Goal: Task Accomplishment & Management: Manage account settings

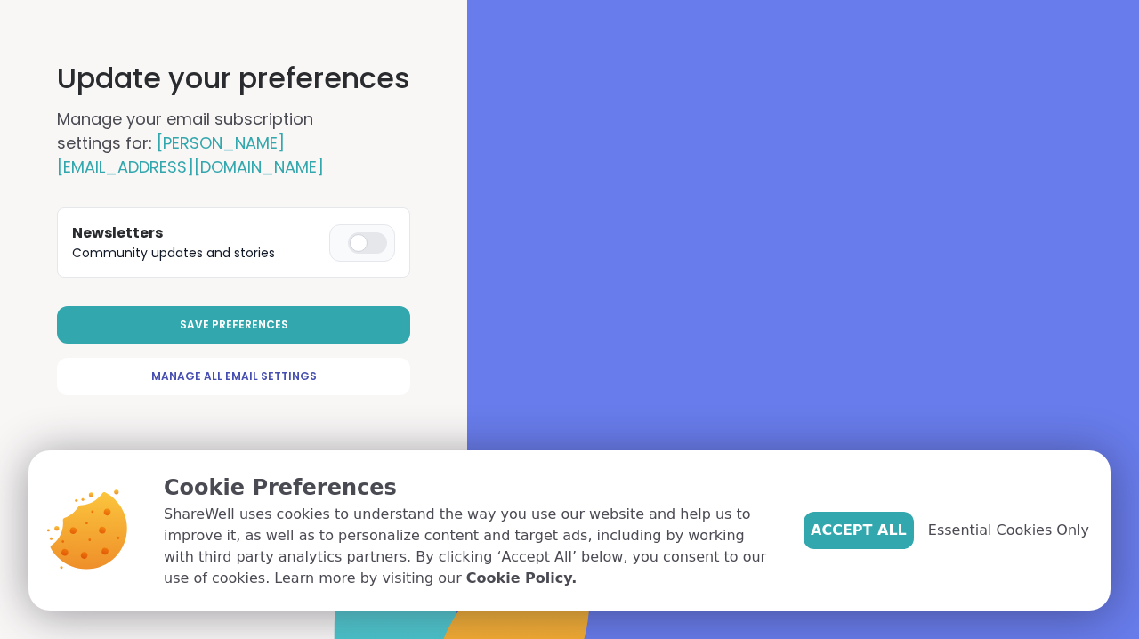
click at [370, 246] on div at bounding box center [367, 242] width 39 height 21
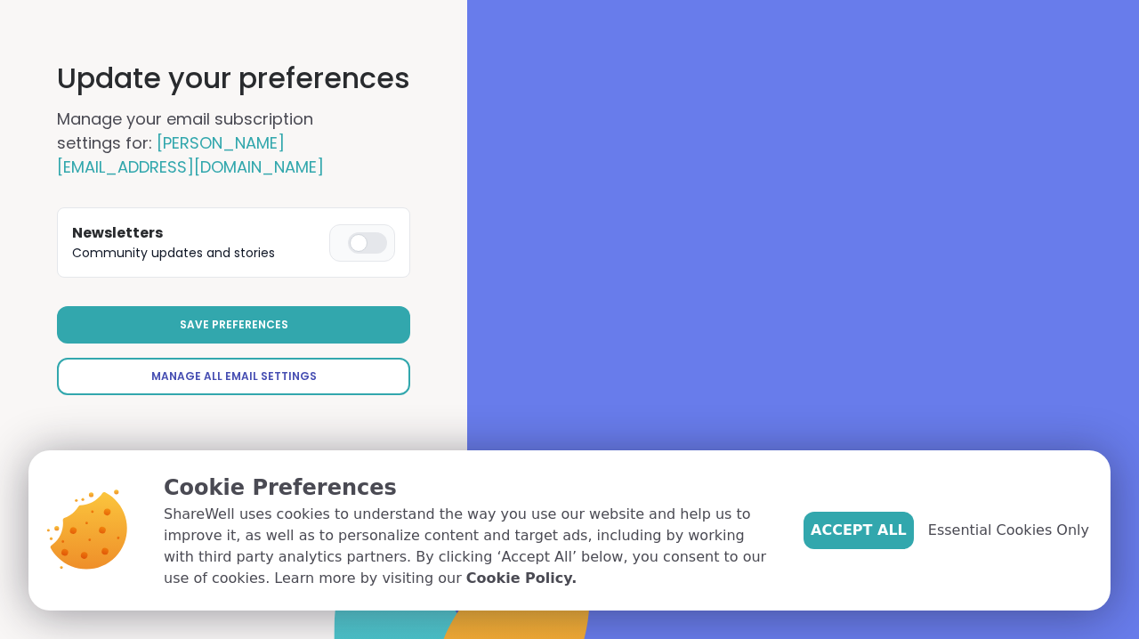
click at [265, 376] on span "Manage All Email Settings" at bounding box center [234, 376] width 166 height 16
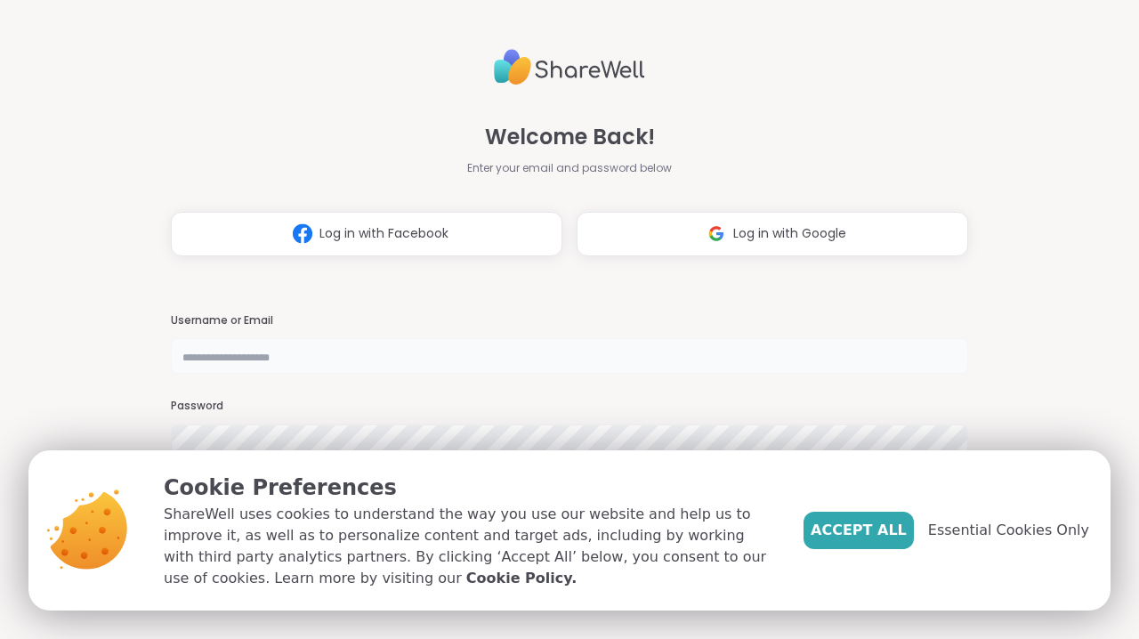
type input "**********"
click at [844, 412] on h3 "Password" at bounding box center [569, 406] width 797 height 15
click at [1038, 533] on span "Essential Cookies Only" at bounding box center [1008, 530] width 161 height 21
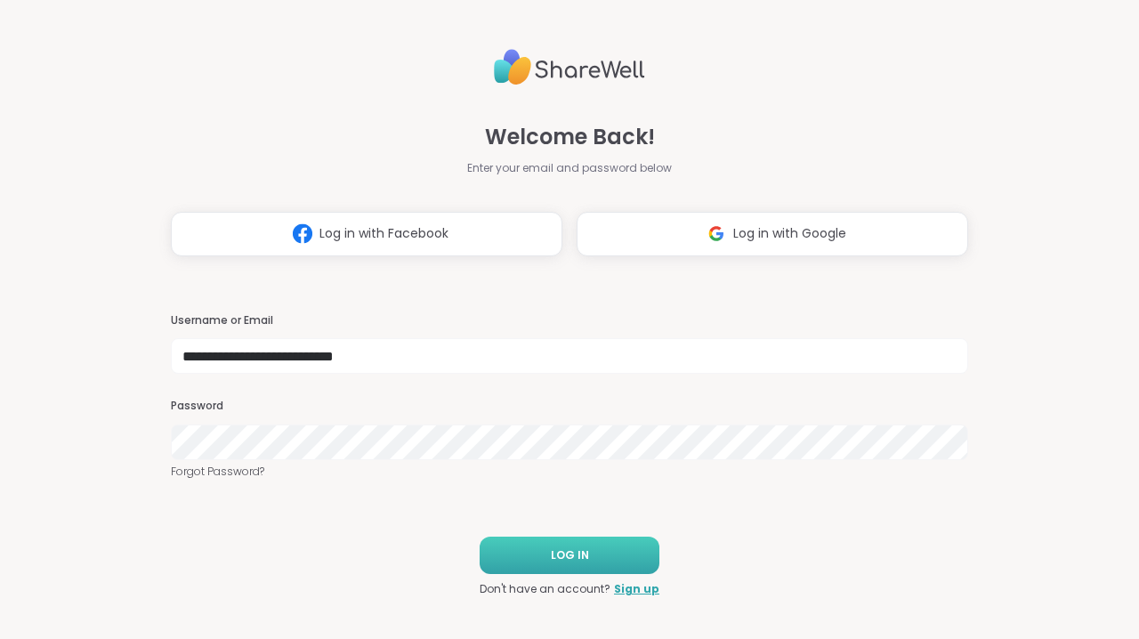
click at [611, 542] on button "LOG IN" at bounding box center [570, 555] width 180 height 37
select select "**"
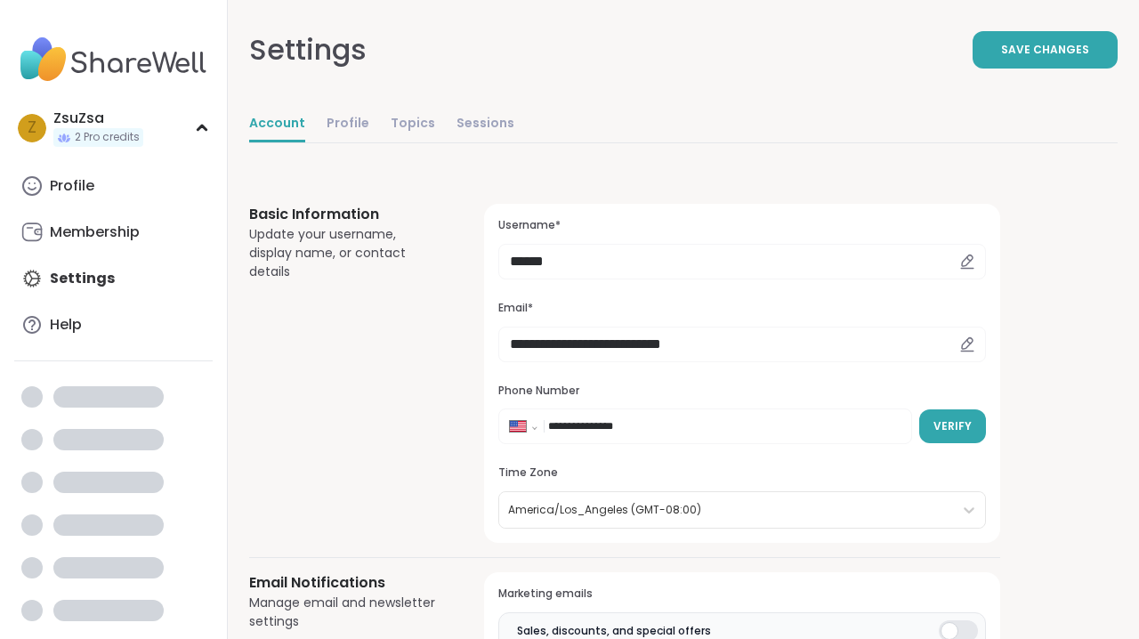
select select "**"
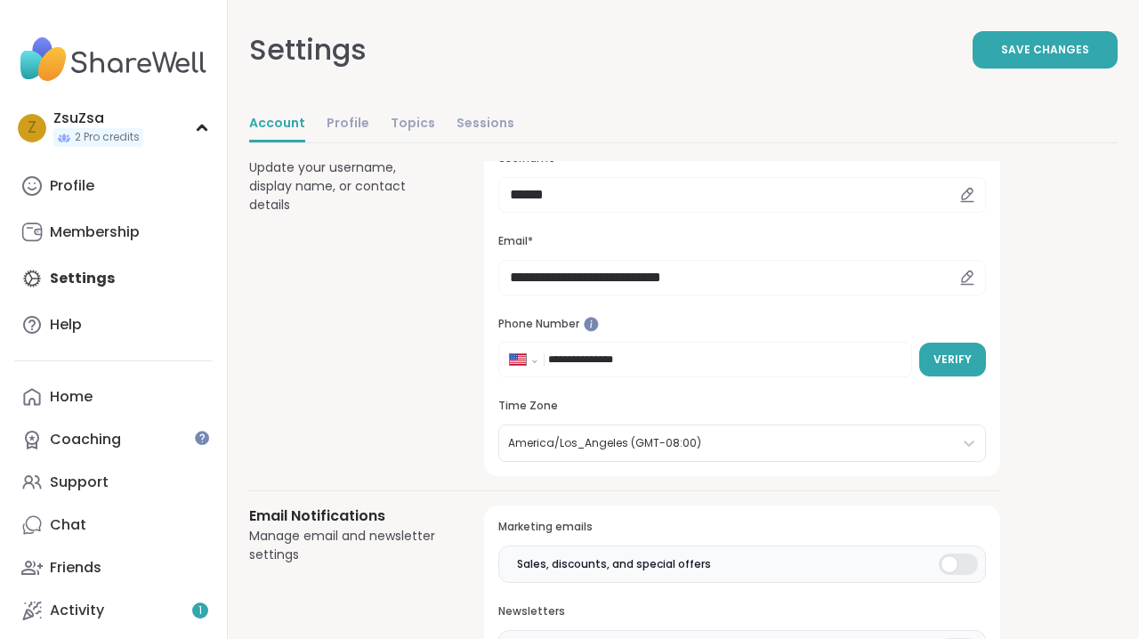
scroll to position [248, 0]
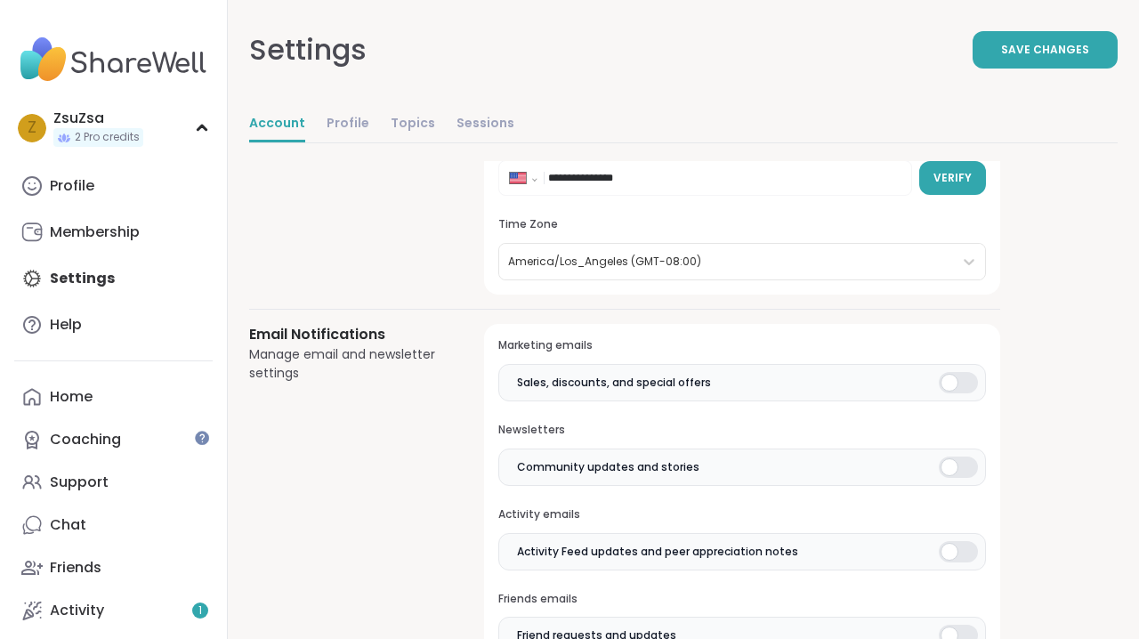
click at [957, 378] on div at bounding box center [958, 382] width 39 height 21
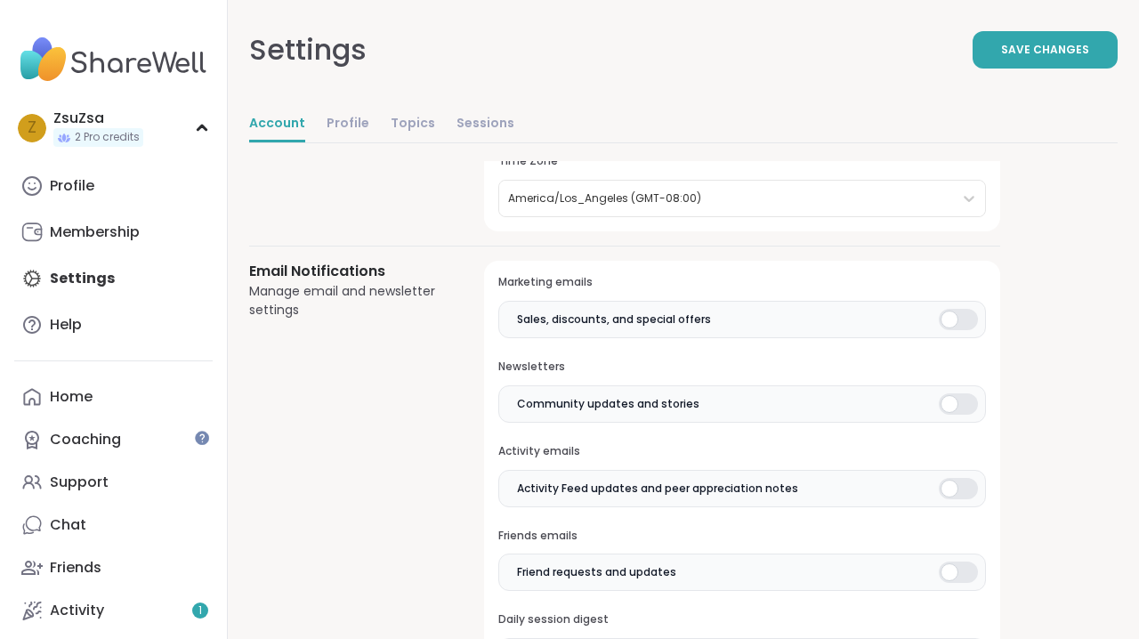
scroll to position [350, 0]
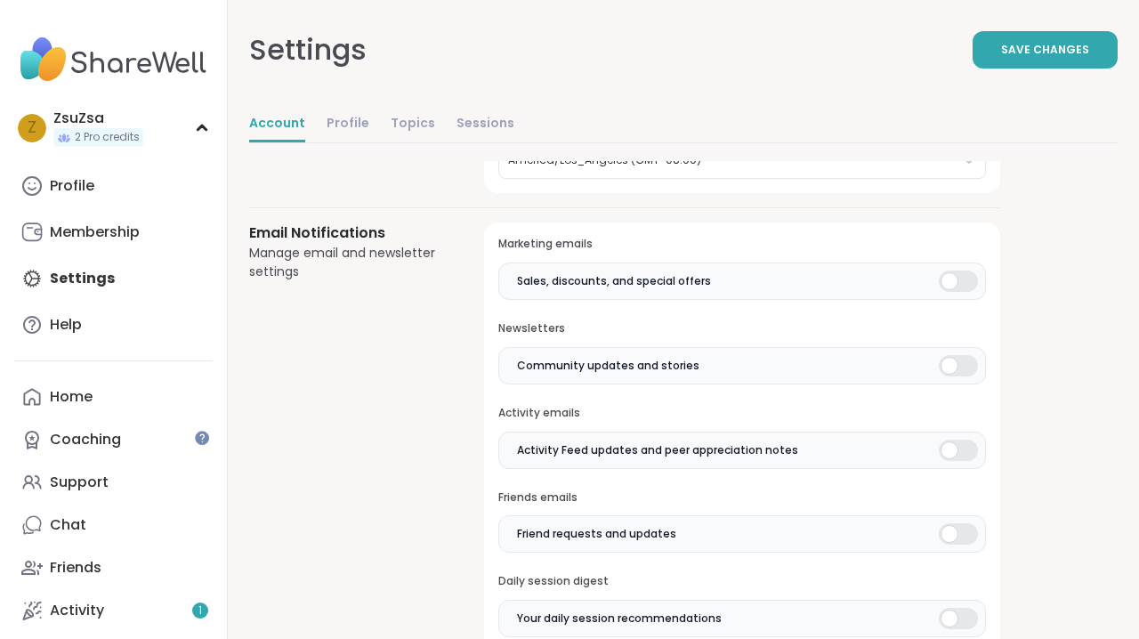
click at [952, 446] on div at bounding box center [958, 450] width 39 height 21
click at [958, 529] on div at bounding box center [958, 533] width 39 height 21
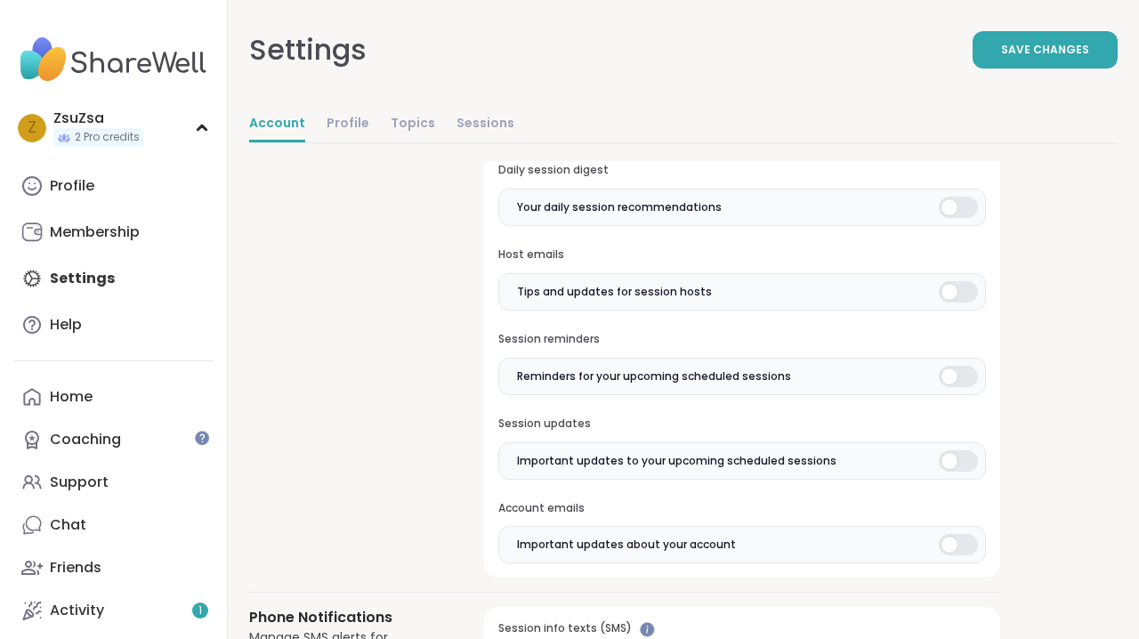
scroll to position [0, 0]
click at [952, 299] on label "Tips and updates for session hosts" at bounding box center [742, 291] width 488 height 37
click at [966, 368] on div at bounding box center [958, 376] width 39 height 21
click at [967, 455] on div at bounding box center [958, 460] width 39 height 21
click at [963, 538] on div at bounding box center [958, 544] width 39 height 21
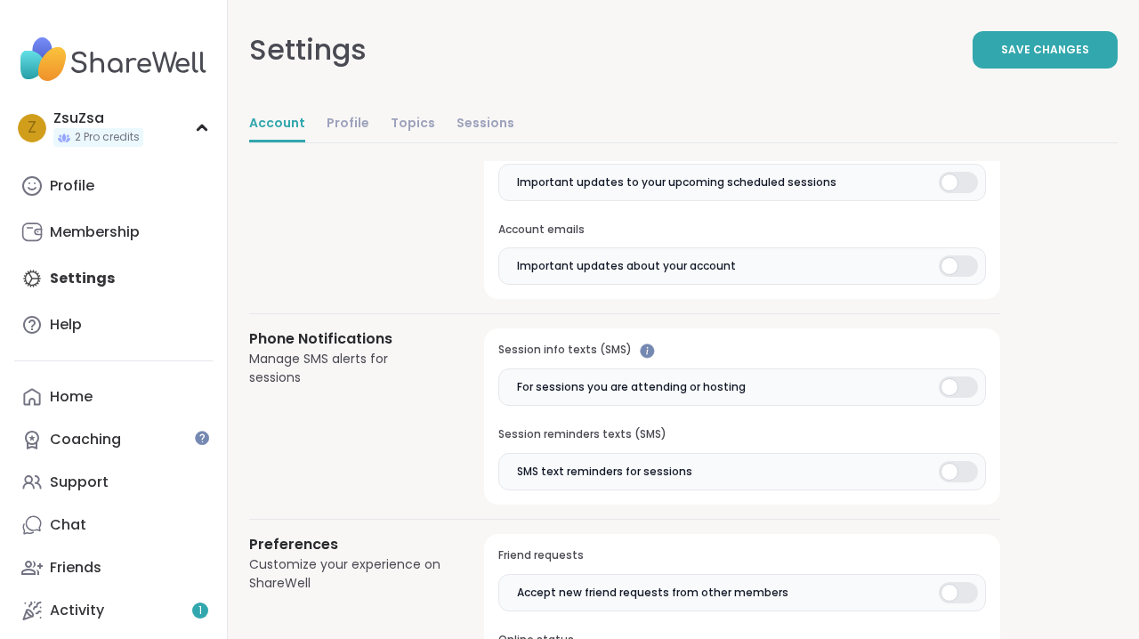
scroll to position [1139, 0]
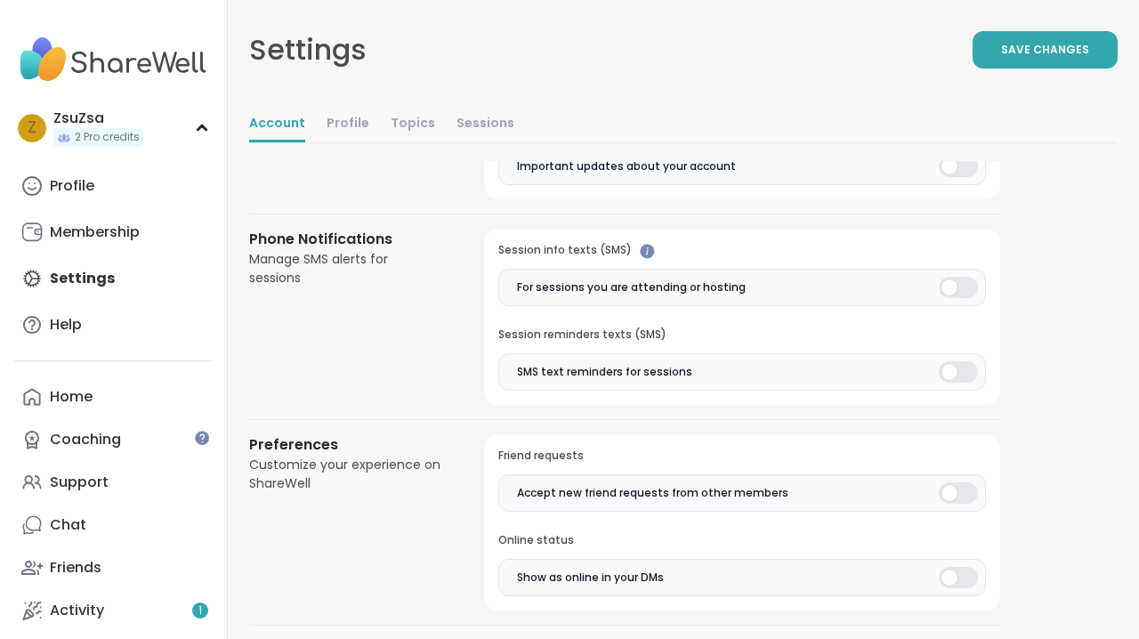
click at [966, 287] on div at bounding box center [958, 287] width 39 height 21
click at [958, 361] on div at bounding box center [958, 371] width 39 height 21
click at [958, 482] on div at bounding box center [958, 492] width 39 height 21
click at [963, 567] on div at bounding box center [958, 577] width 39 height 21
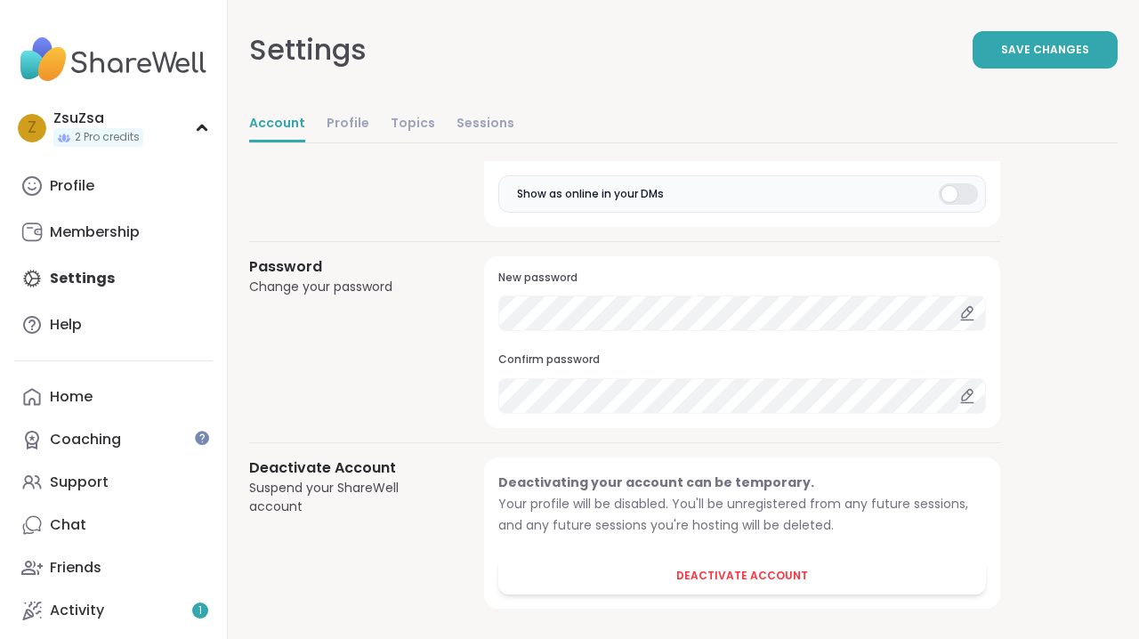
scroll to position [1522, 0]
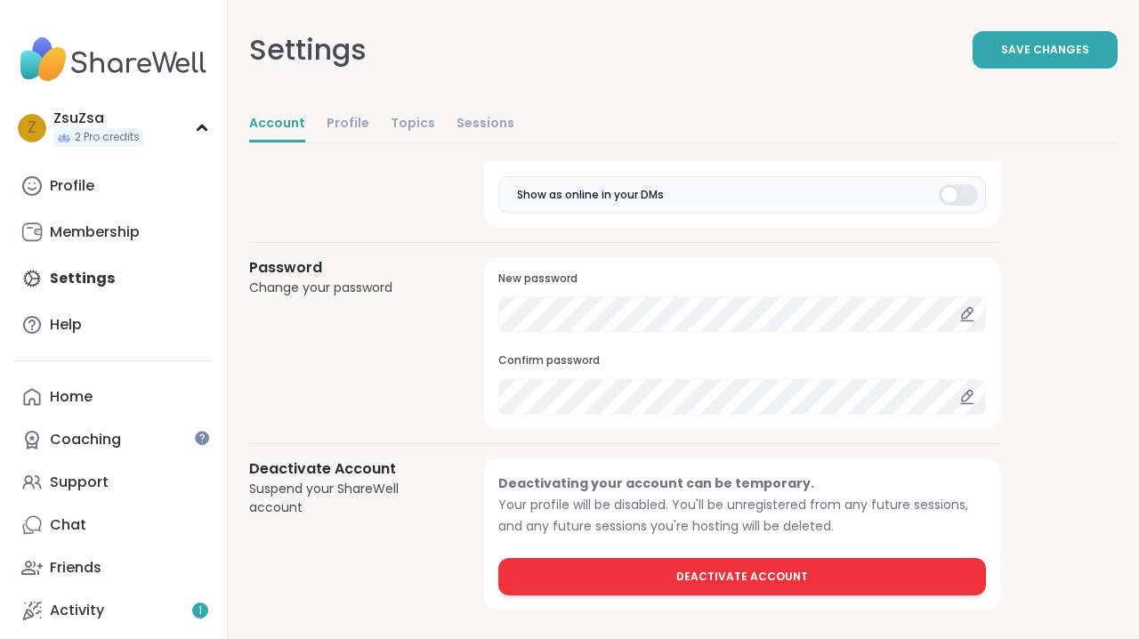
click at [762, 569] on span "Deactivate Account" at bounding box center [742, 577] width 132 height 16
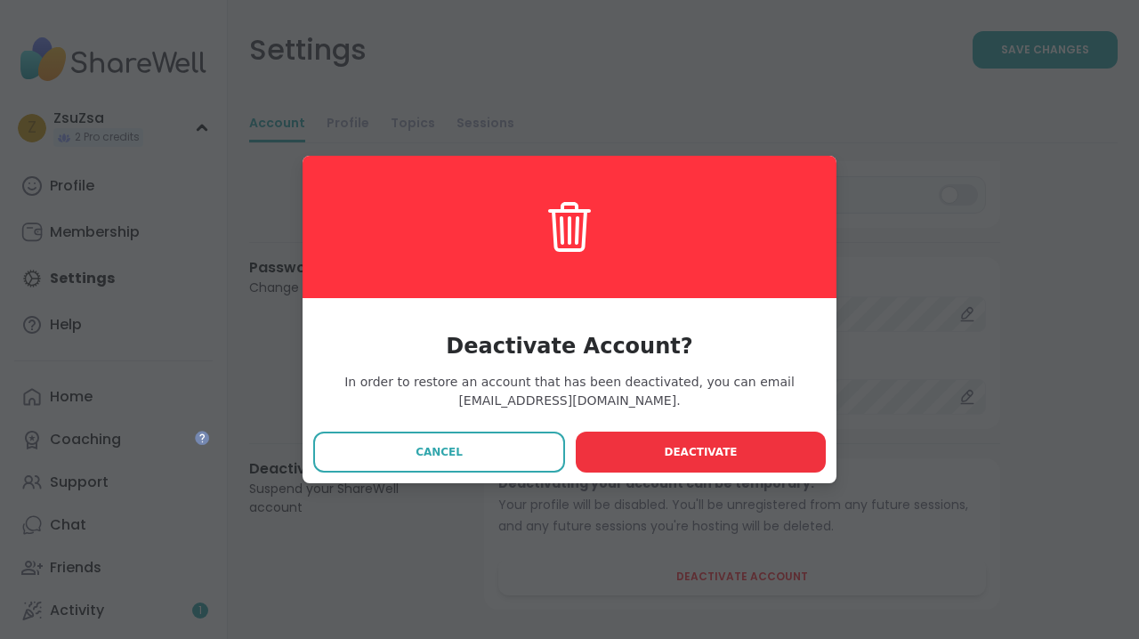
click at [708, 456] on span "Deactivate" at bounding box center [700, 452] width 73 height 16
